Goal: Find specific page/section: Find specific page/section

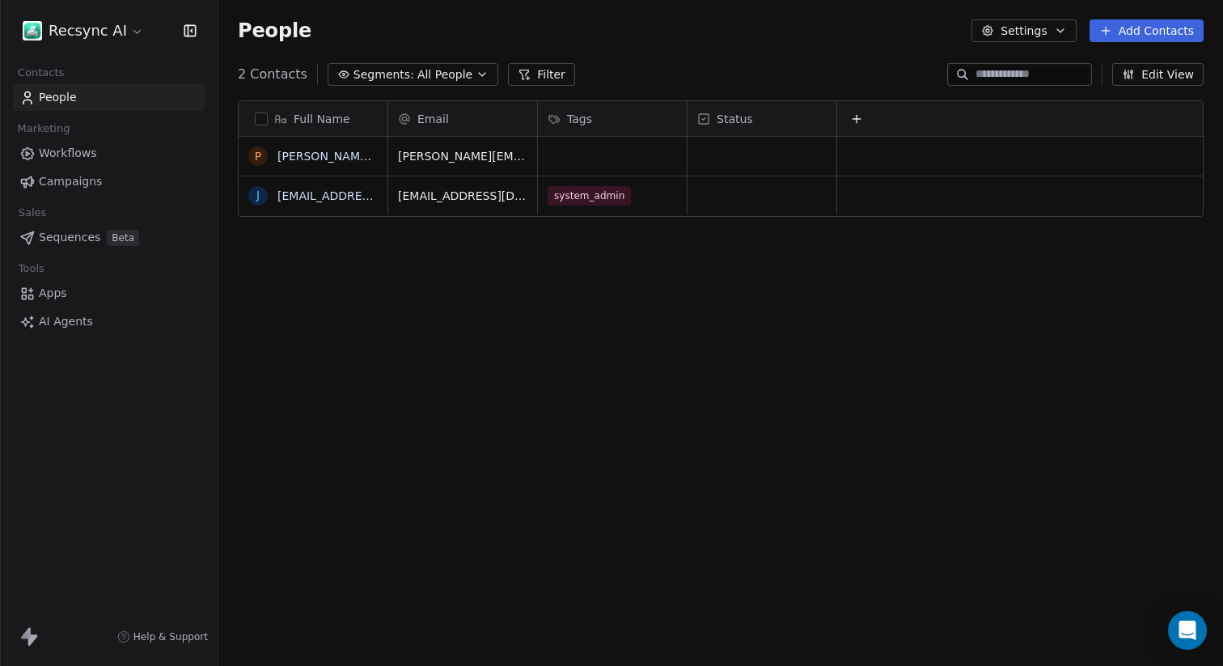
scroll to position [586, 1005]
click at [94, 99] on link "People" at bounding box center [109, 97] width 192 height 27
click at [523, 341] on div "Full Name p patrick_tej@yahoo.com j janpatz2483@gmail.com Email Tags Status pat…" at bounding box center [720, 380] width 1005 height 586
click at [384, 76] on span "Segments:" at bounding box center [383, 74] width 61 height 17
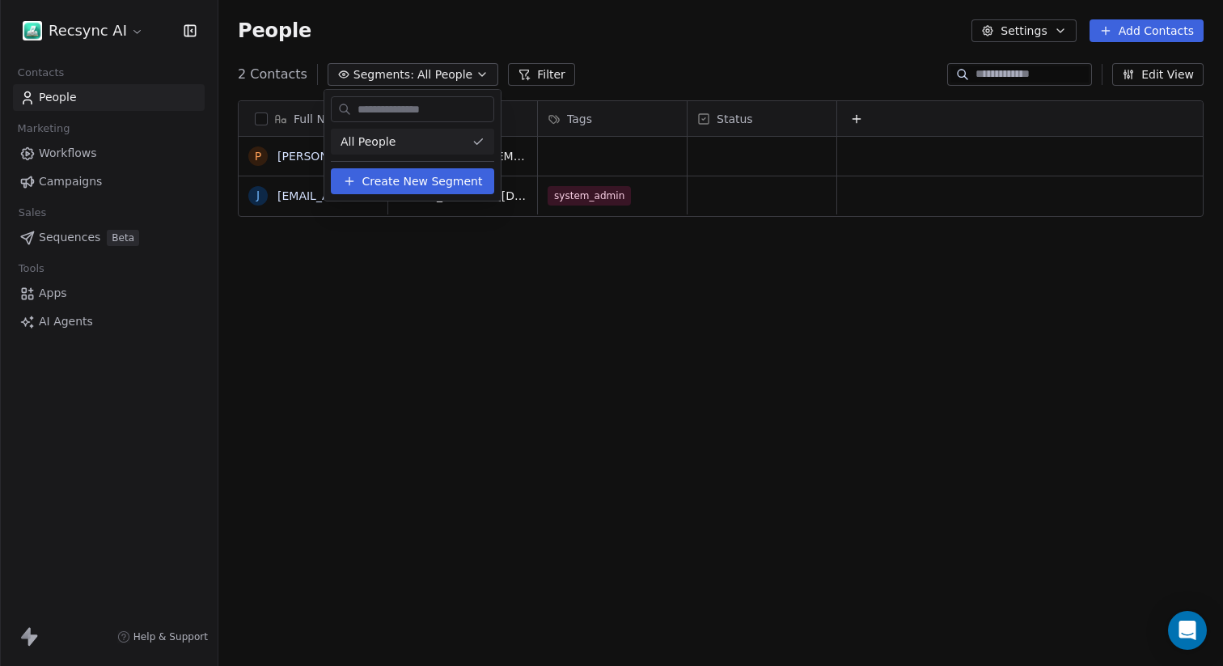
click at [700, 438] on html "Recsync AI Contacts People Marketing Workflows Campaigns Sales Sequences Beta T…" at bounding box center [611, 333] width 1223 height 666
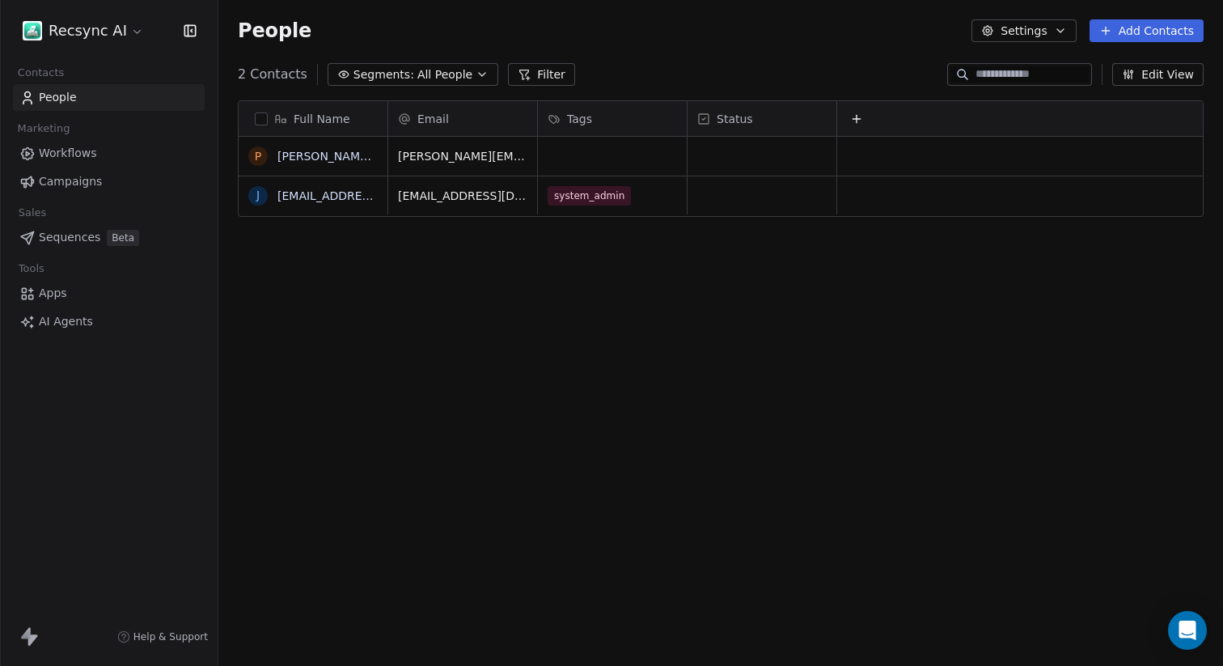
scroll to position [586, 1005]
